Goal: Find specific page/section: Find specific page/section

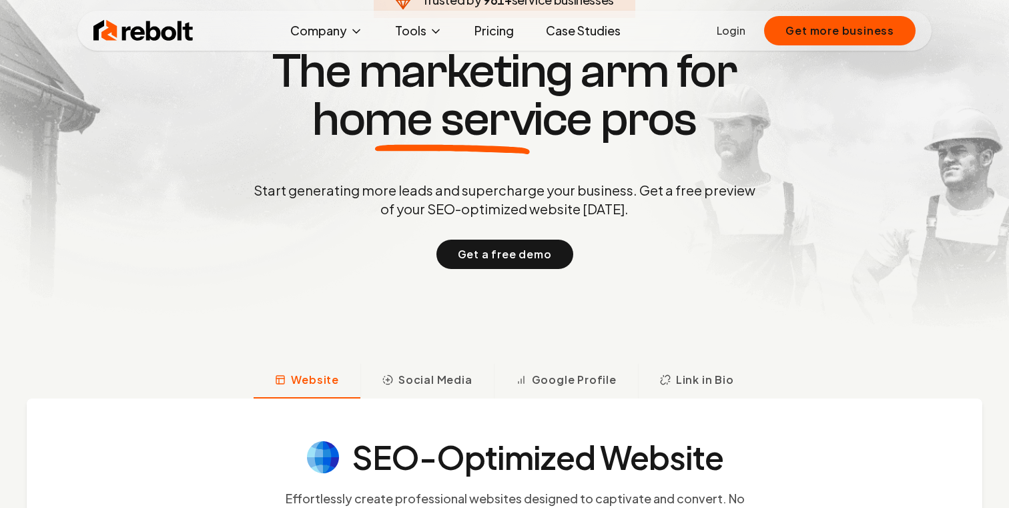
scroll to position [330, 0]
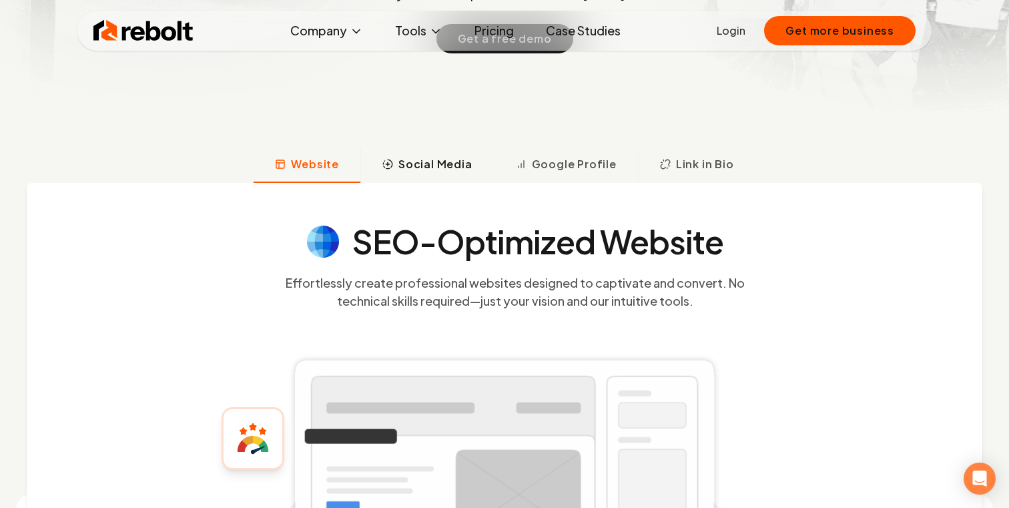
click at [438, 159] on span "Social Media" at bounding box center [435, 164] width 74 height 16
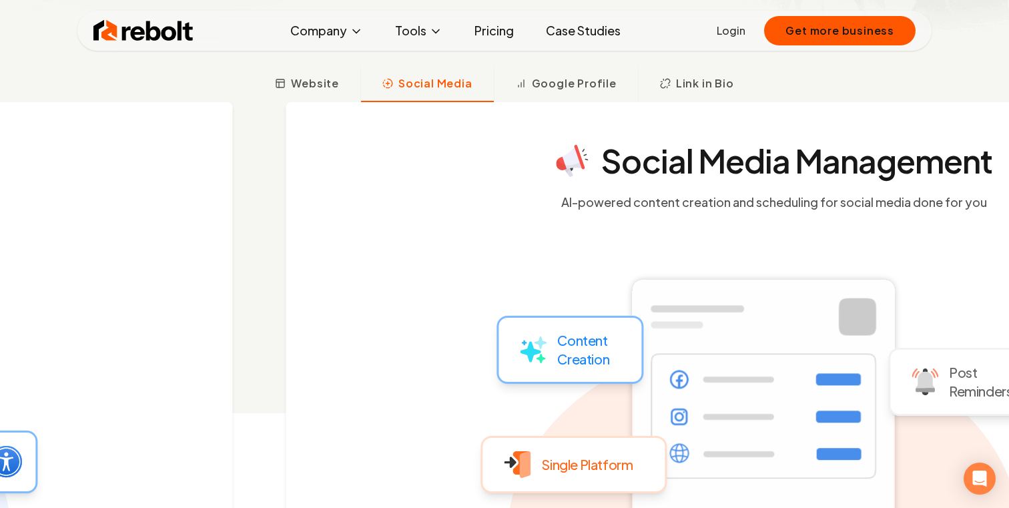
scroll to position [413, 0]
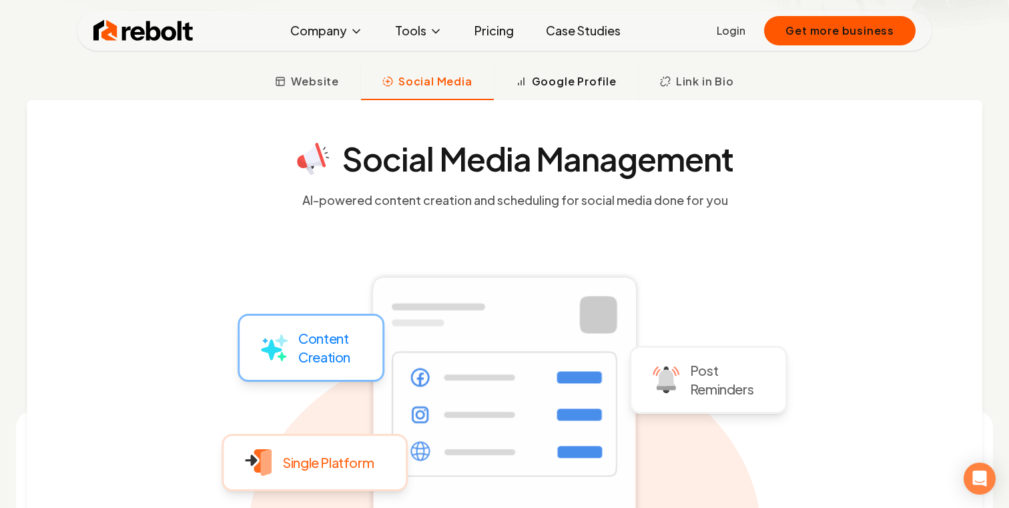
click at [555, 67] on button "Google Profile" at bounding box center [566, 82] width 144 height 35
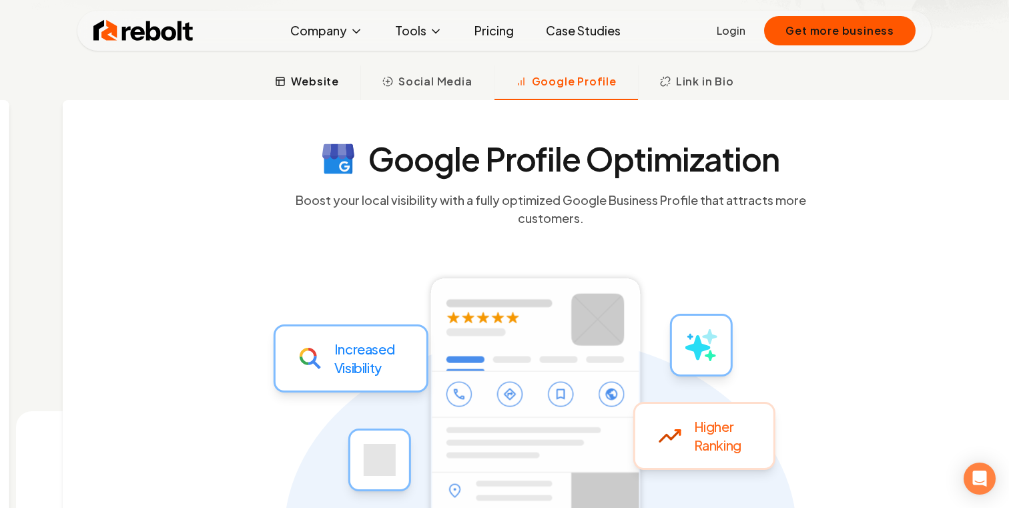
click at [356, 87] on button "Website" at bounding box center [307, 82] width 107 height 35
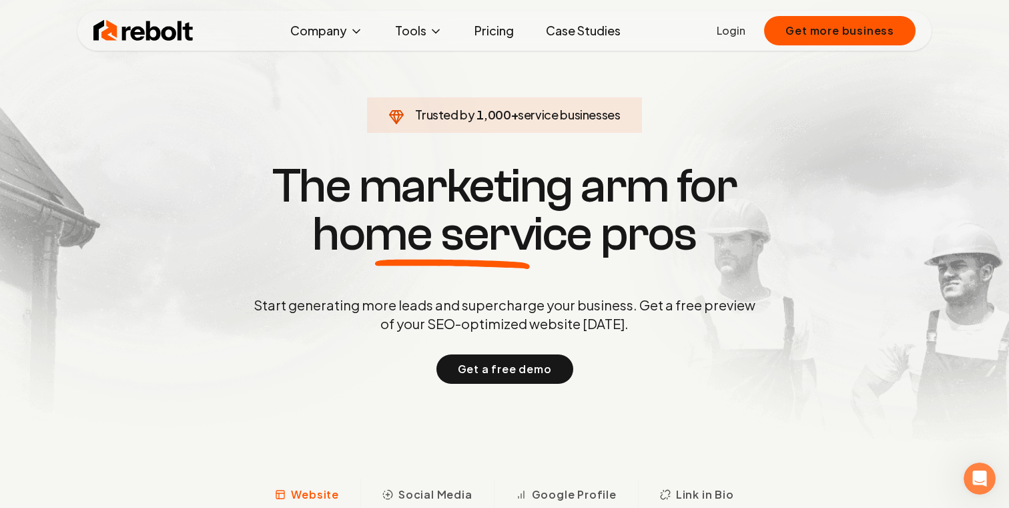
scroll to position [134, 0]
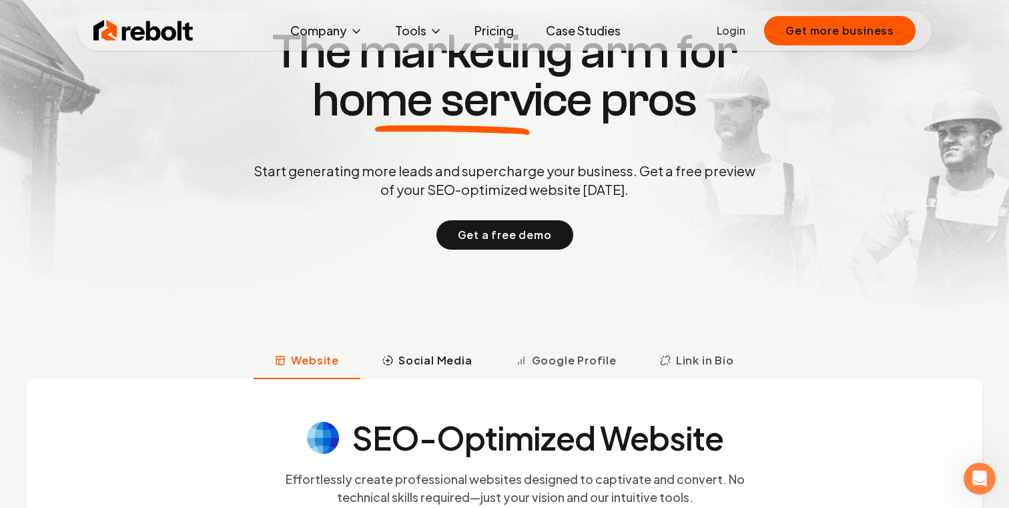
click at [407, 370] on button "Social Media" at bounding box center [426, 361] width 133 height 35
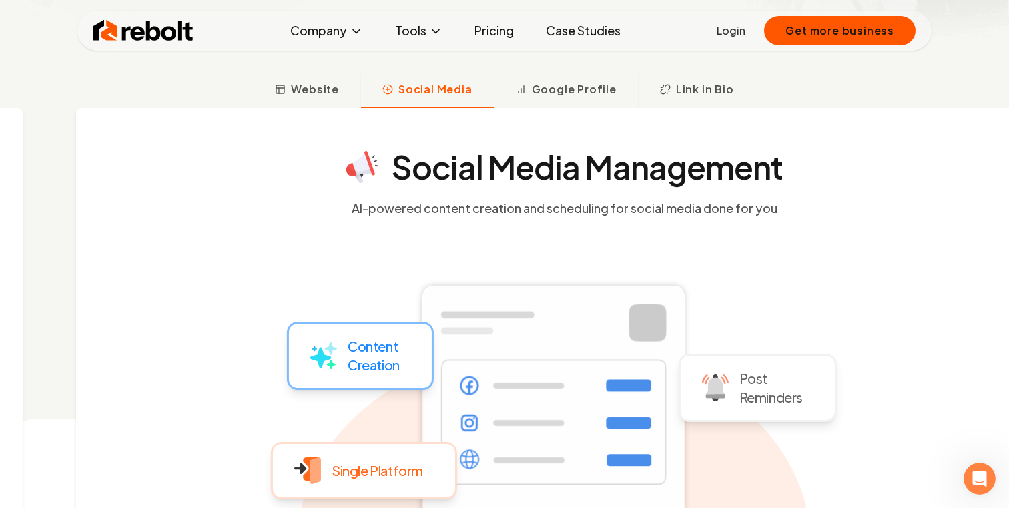
scroll to position [413, 0]
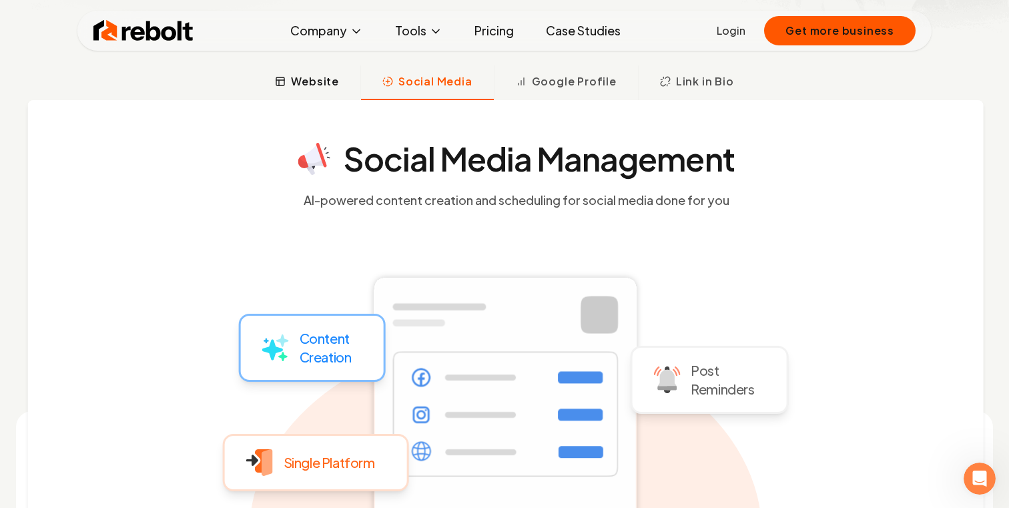
click at [310, 88] on span "Website" at bounding box center [315, 81] width 48 height 16
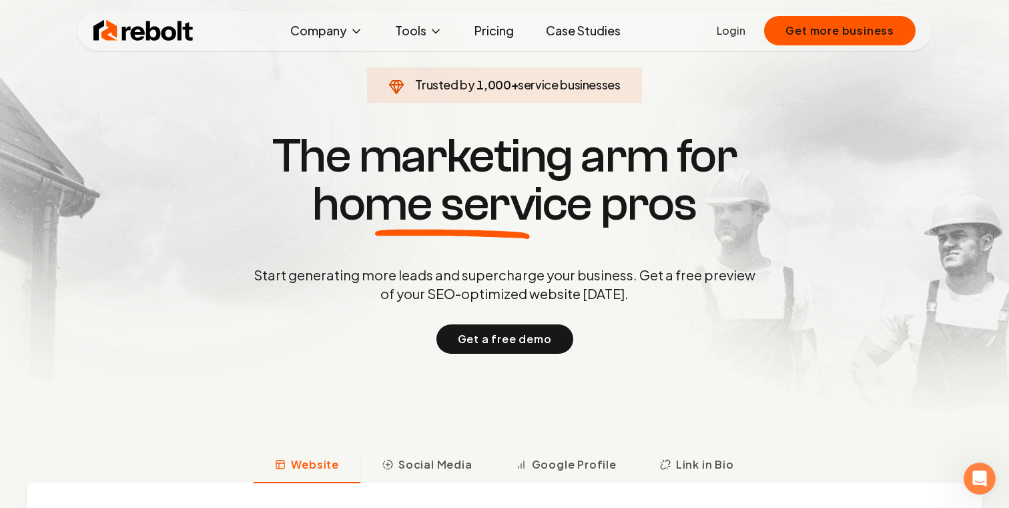
scroll to position [0, 0]
